Goal: Task Accomplishment & Management: Complete application form

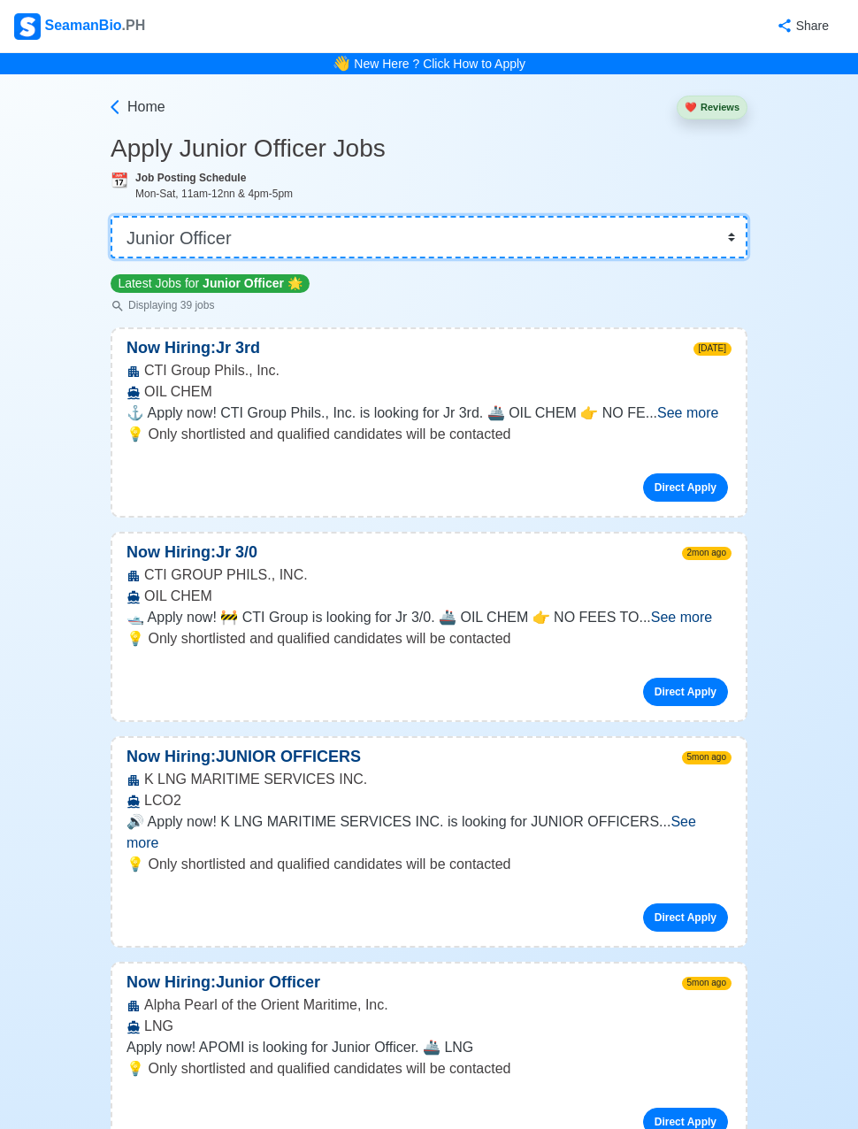
click at [629, 223] on select "👉 Select Rank or Position Master Chief Officer 2nd Officer 3rd Officer Junior O…" at bounding box center [429, 237] width 637 height 42
select select "Junior Officer"
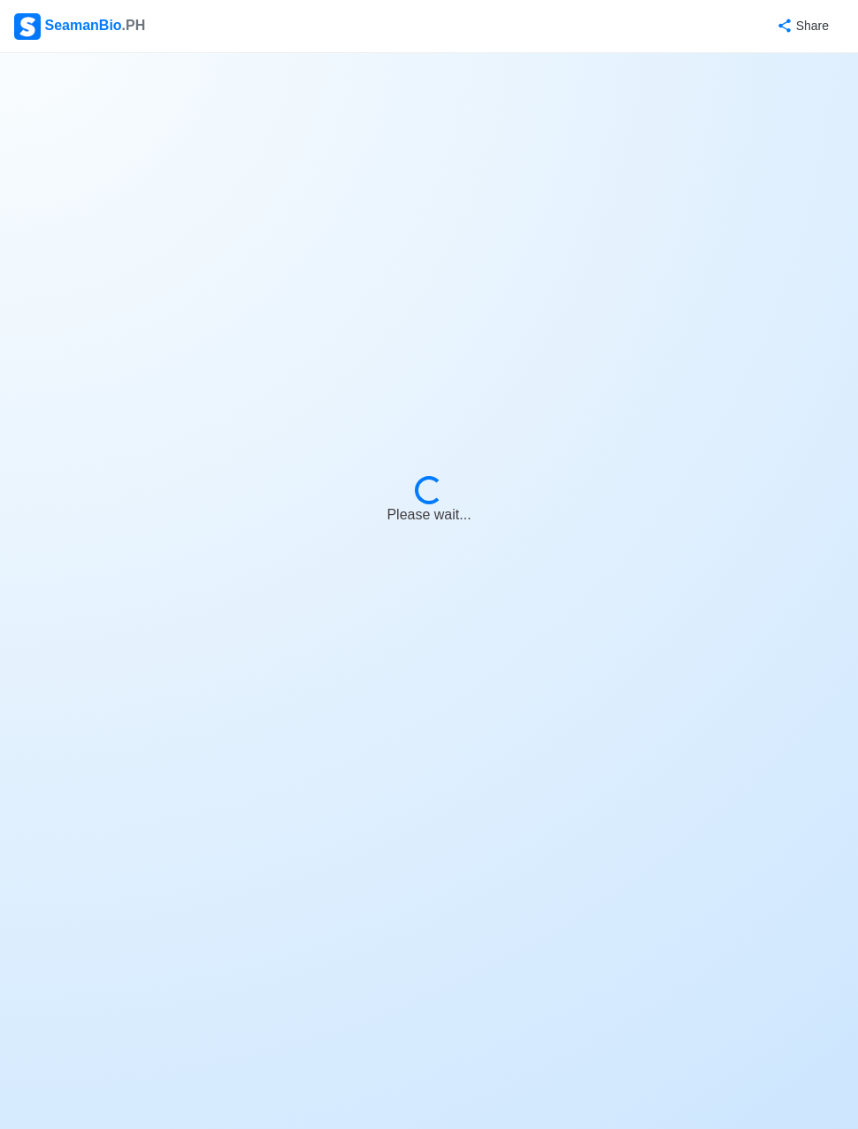
select select "Junior Officer"
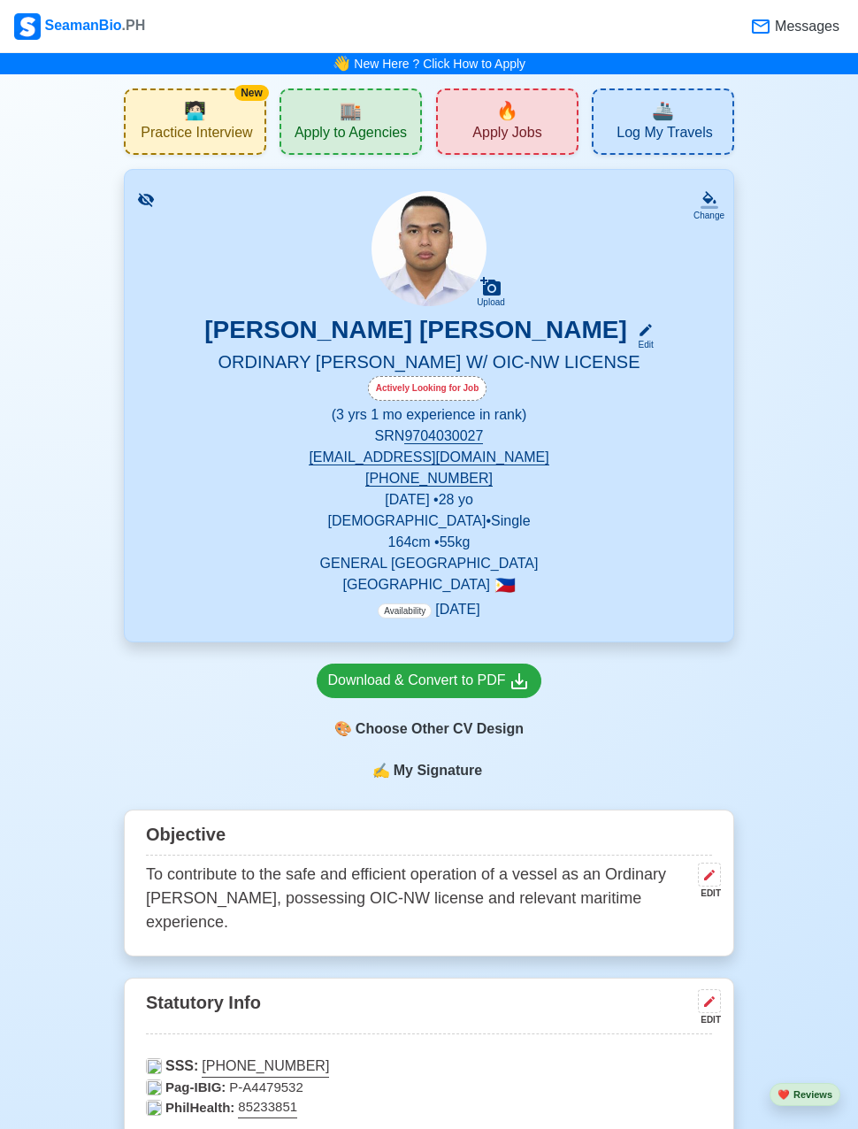
click at [487, 125] on span "Apply Jobs" at bounding box center [506, 135] width 69 height 22
